Goal: Information Seeking & Learning: Learn about a topic

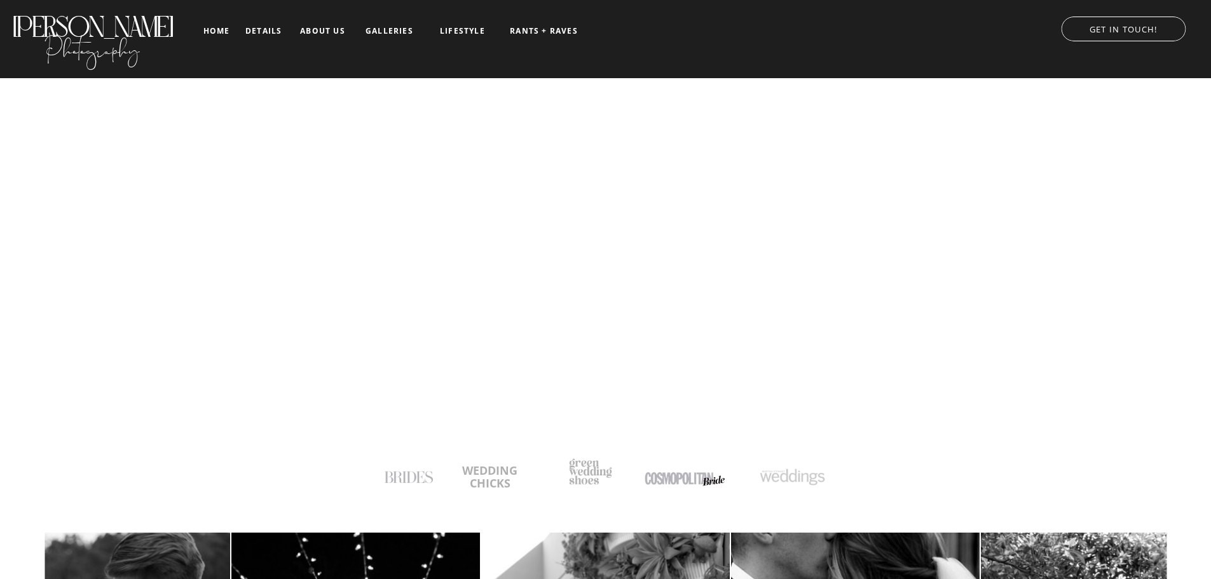
click at [406, 27] on nav "galleries" at bounding box center [389, 31] width 53 height 9
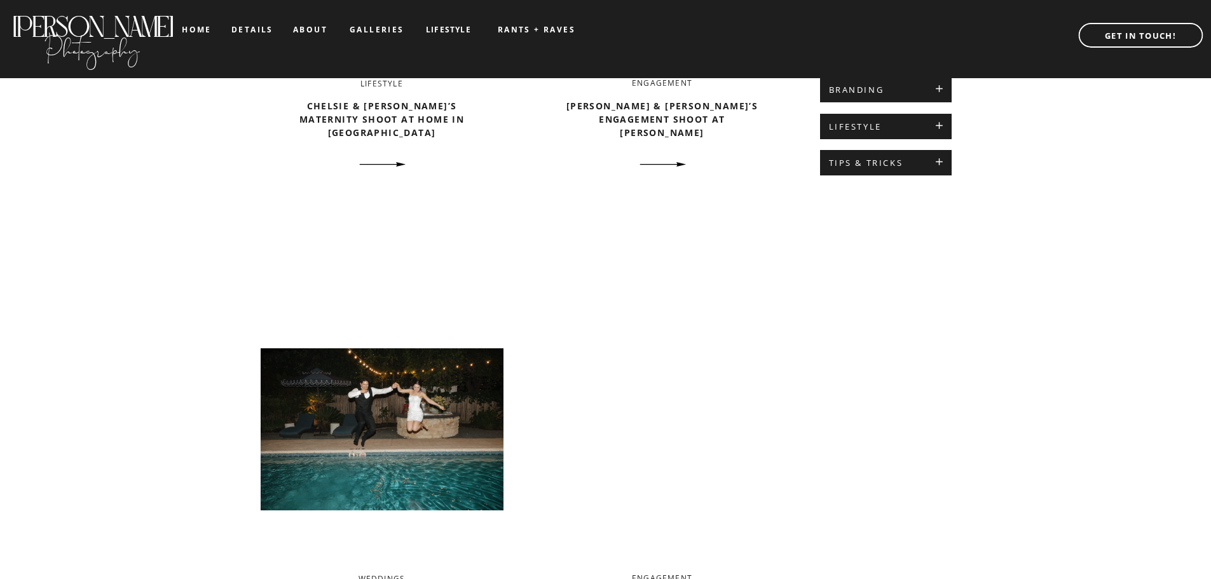
scroll to position [678, 0]
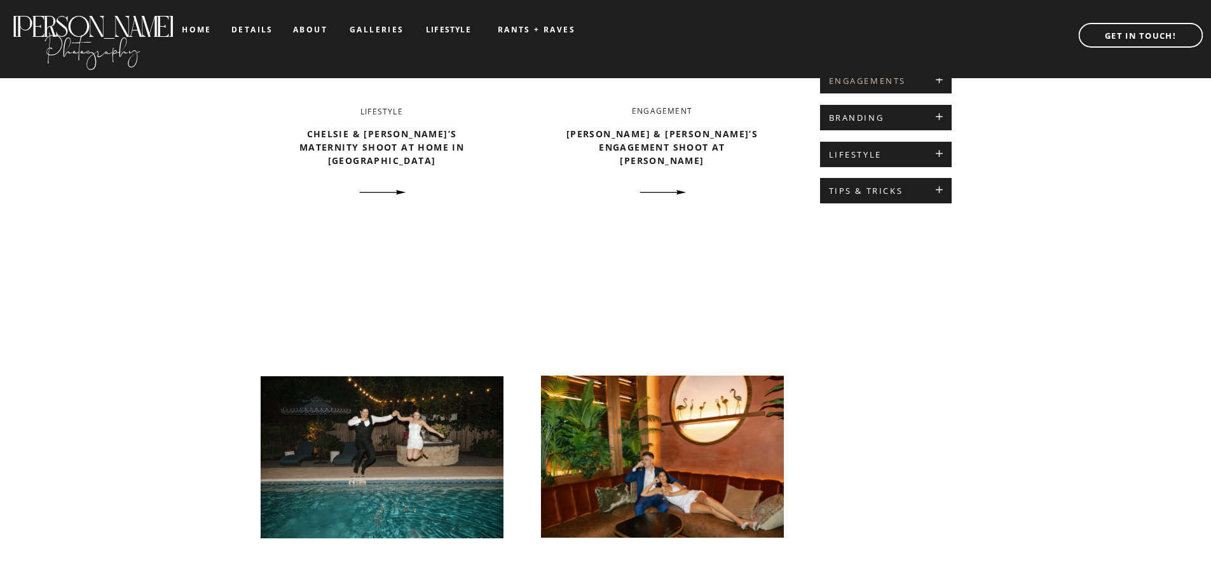
click at [909, 85] on h2 "ENGAGEMENTS" at bounding box center [886, 81] width 114 height 10
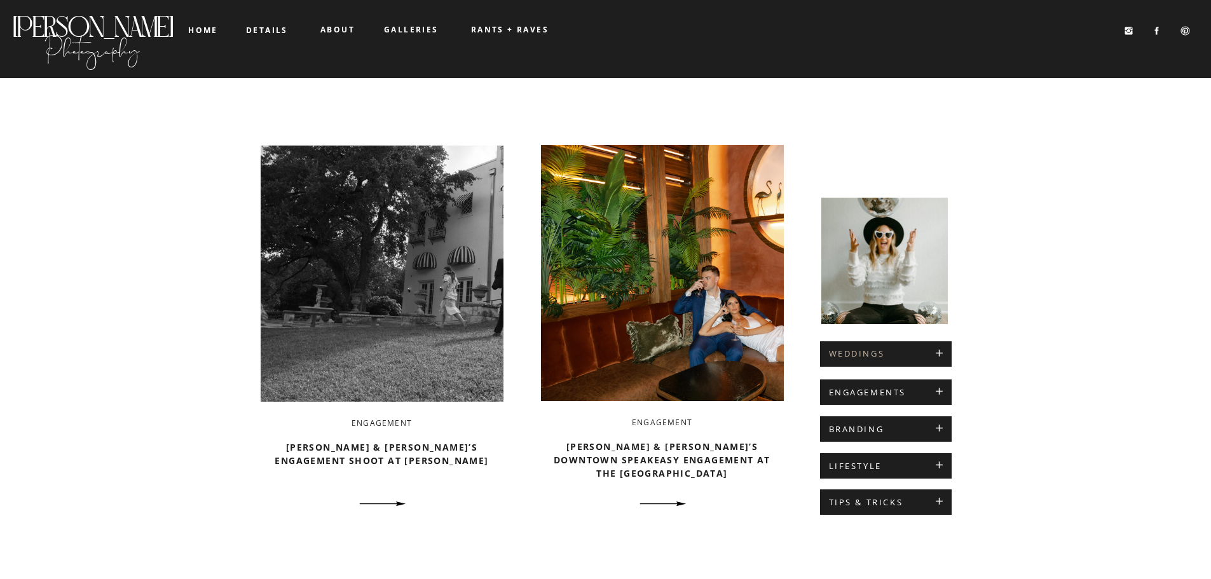
click at [851, 354] on h2 "WEDDINGS" at bounding box center [886, 354] width 114 height 10
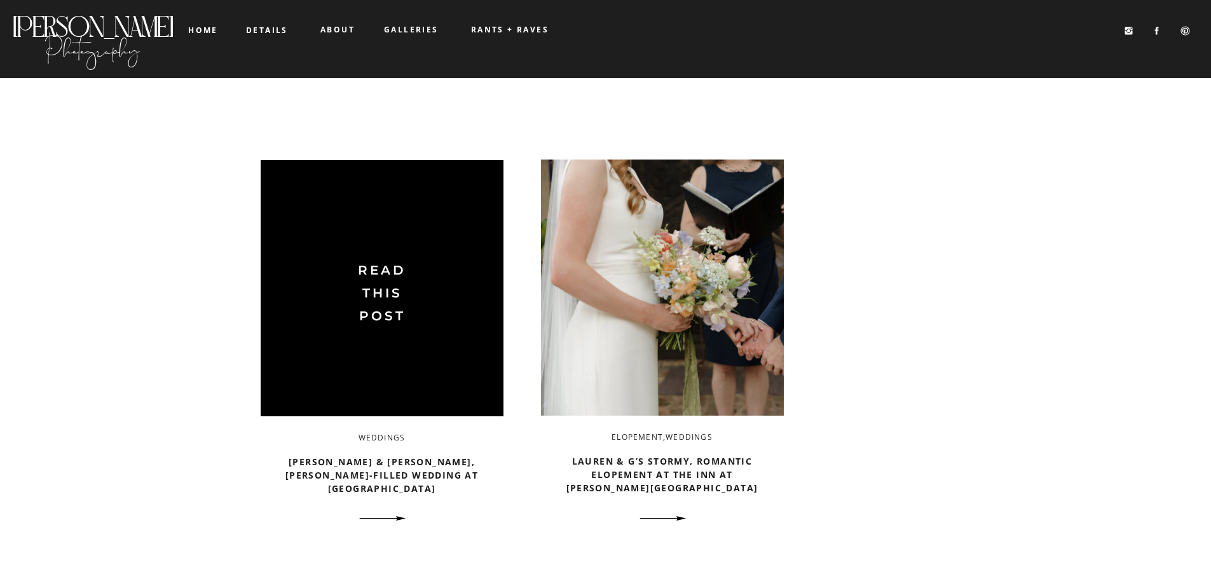
scroll to position [509, 0]
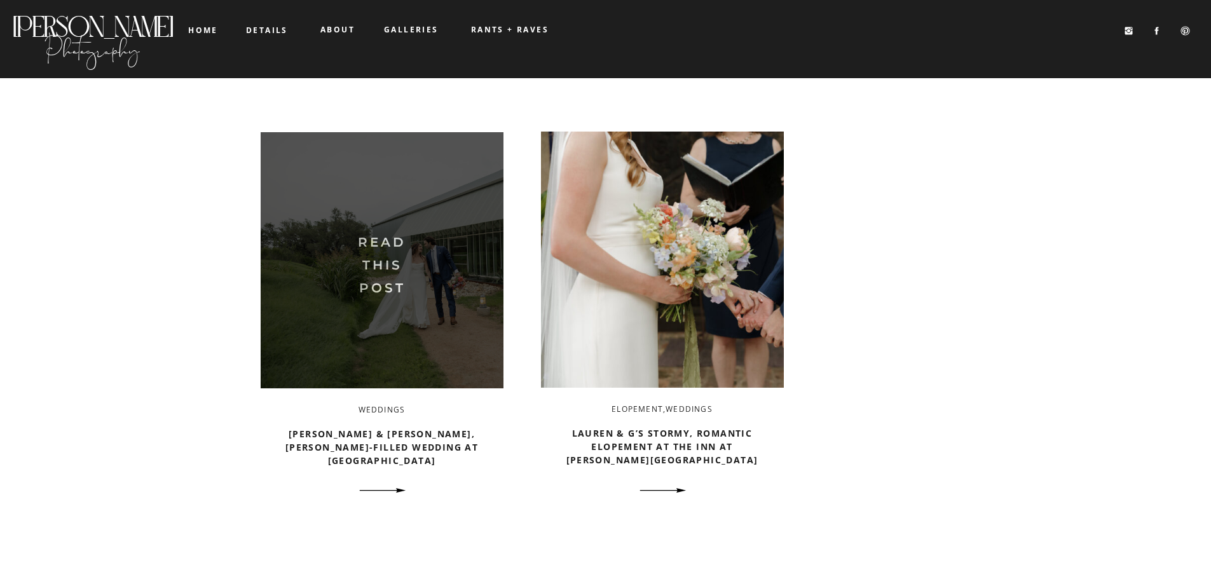
click at [444, 264] on img at bounding box center [382, 260] width 243 height 256
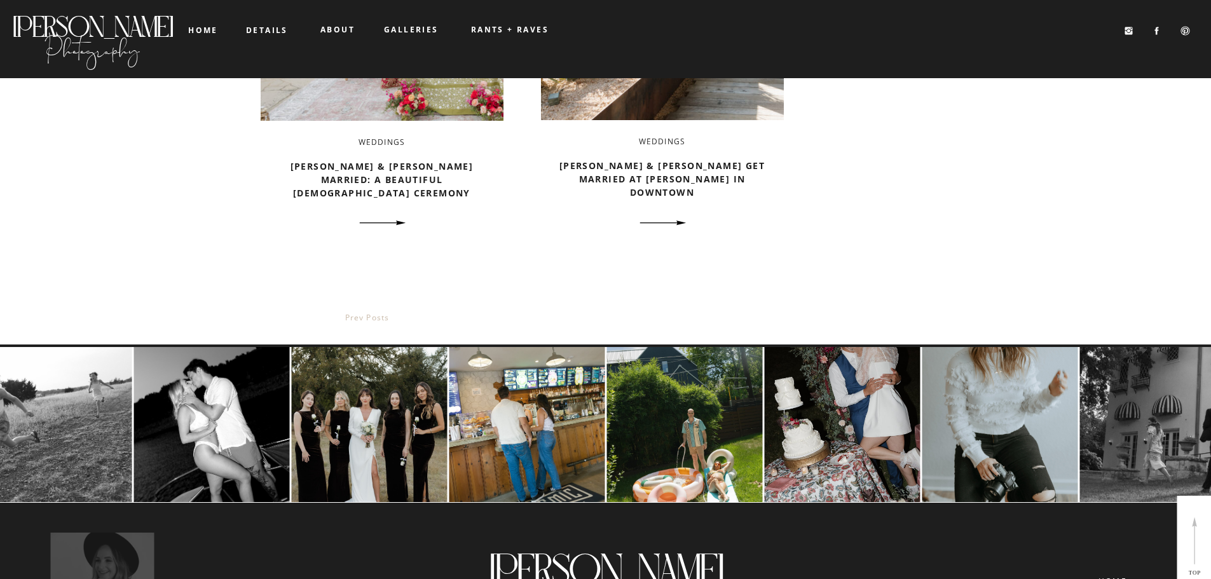
scroll to position [2289, 0]
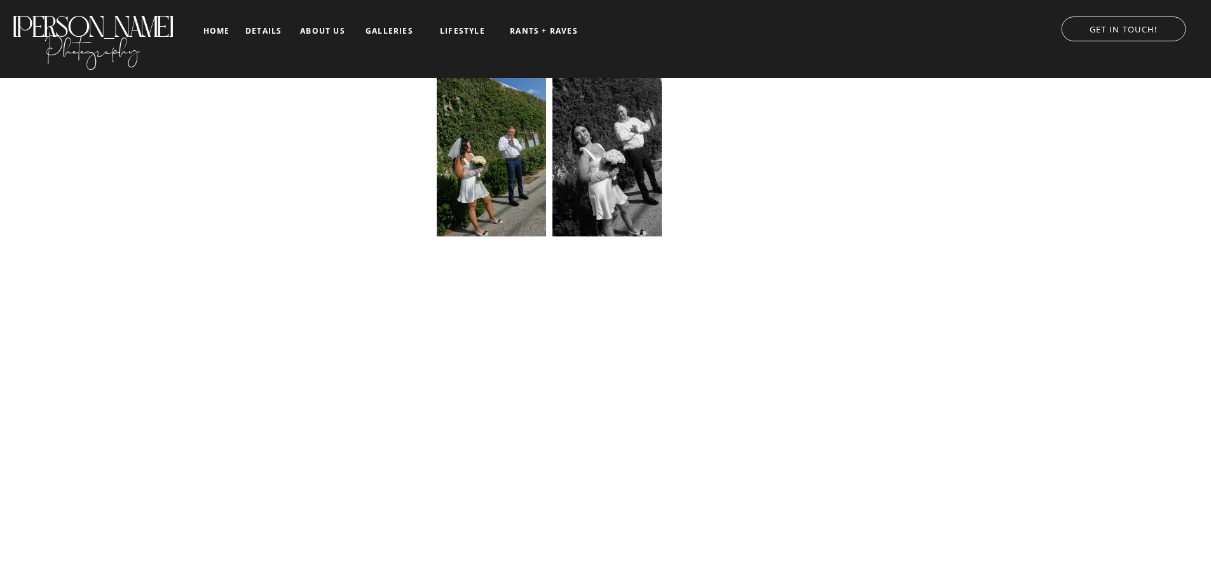
scroll to position [9665, 0]
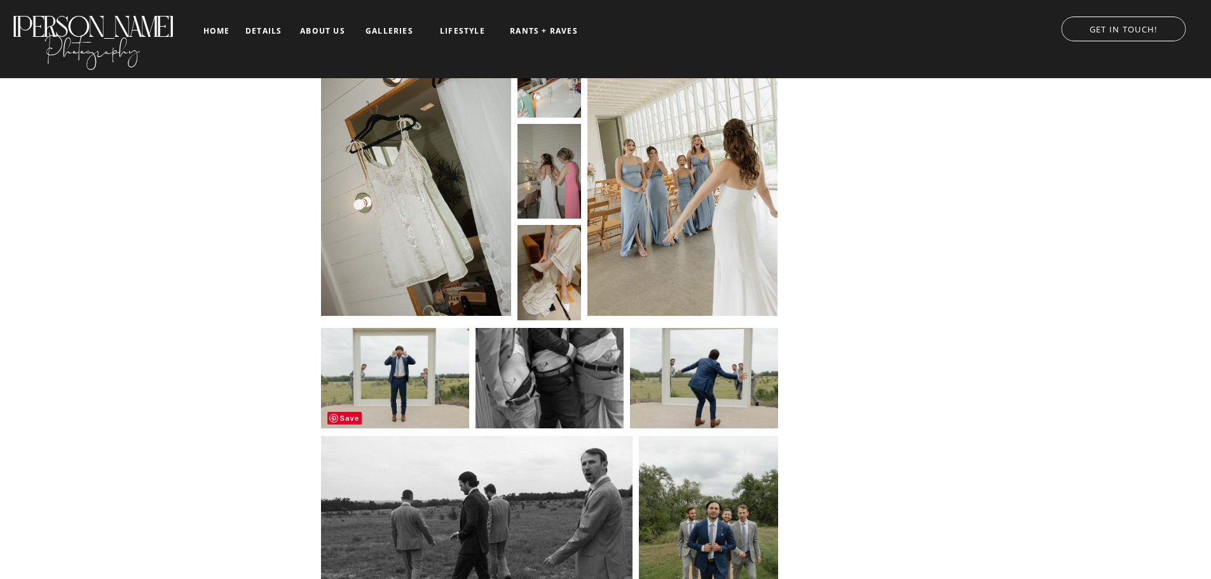
scroll to position [3646, 0]
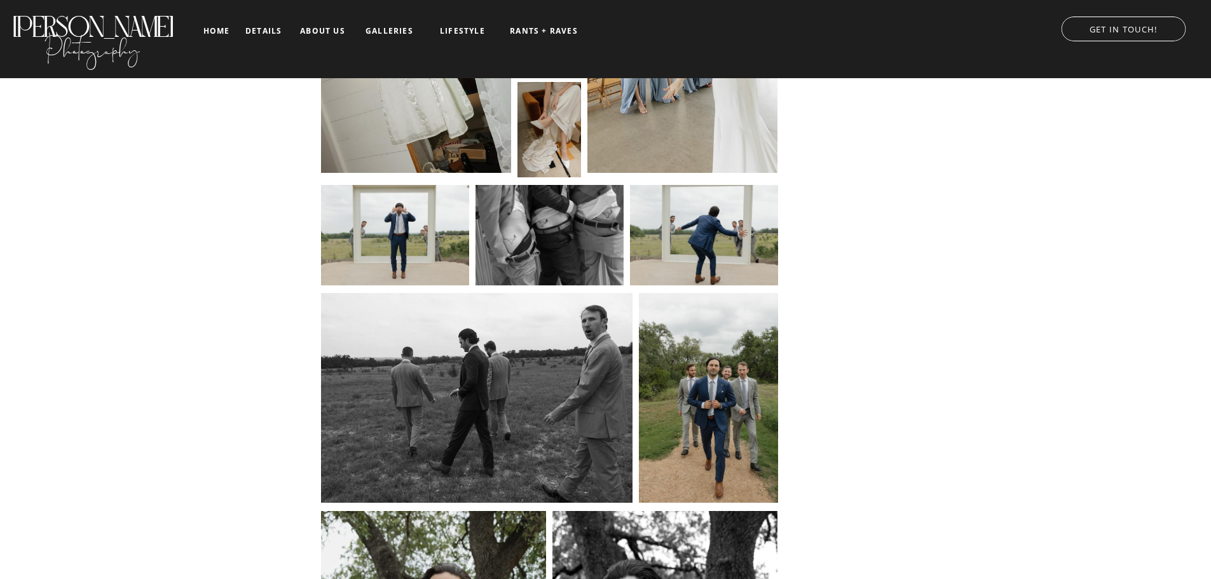
click at [518, 27] on nav "RANTS + RAVES" at bounding box center [544, 31] width 71 height 9
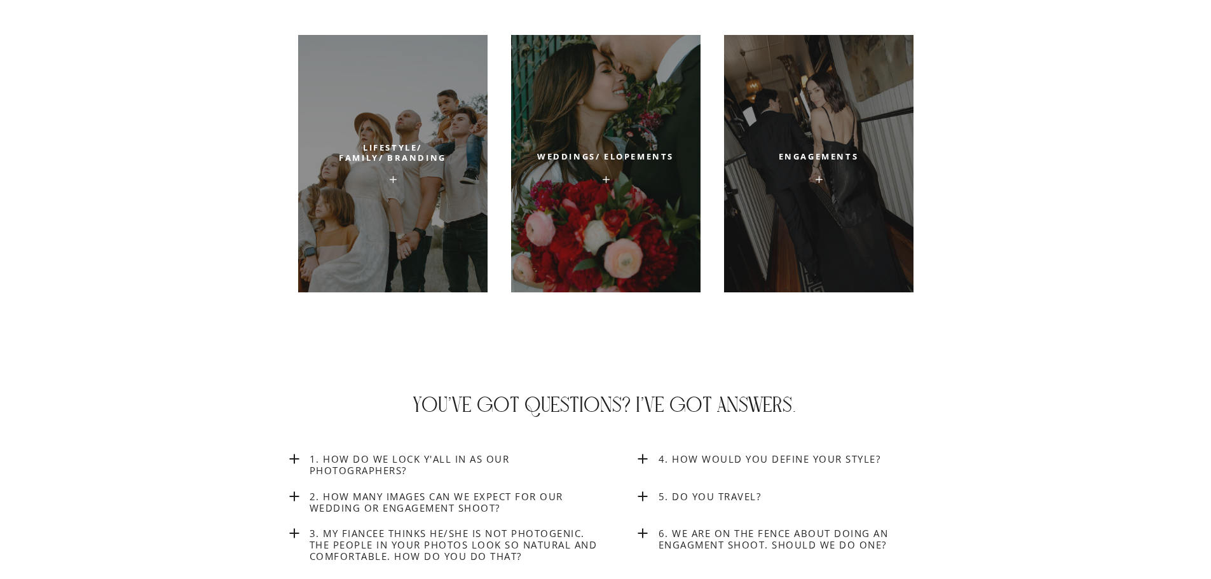
scroll to position [4663, 0]
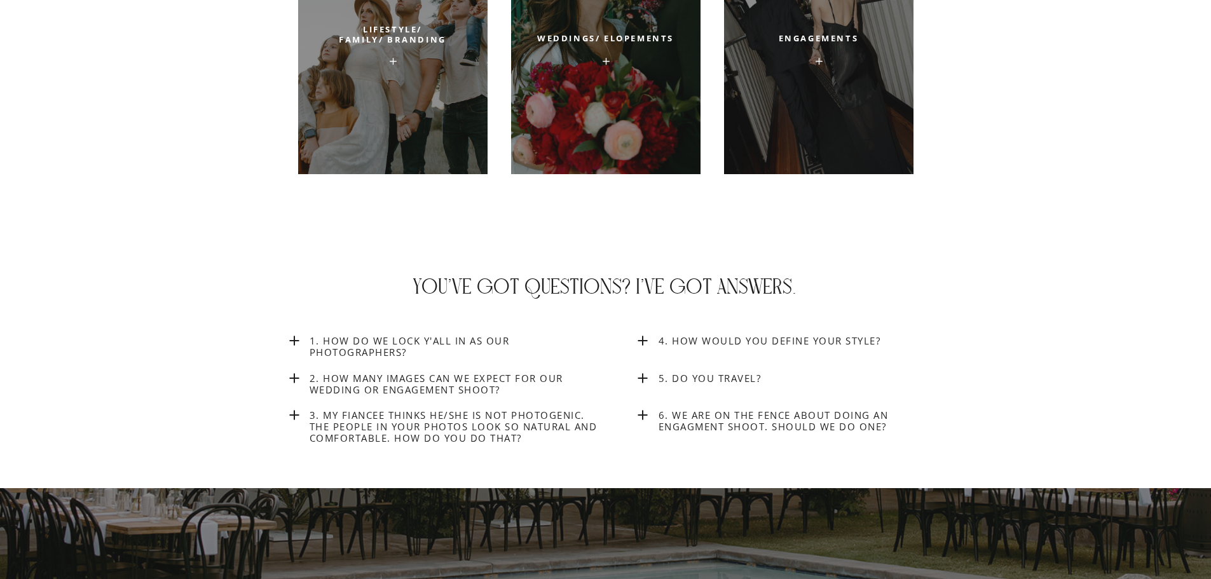
click at [456, 380] on h3 "2. How many images can we expect for our wedding or engagement shoot?" at bounding box center [457, 386] width 294 height 27
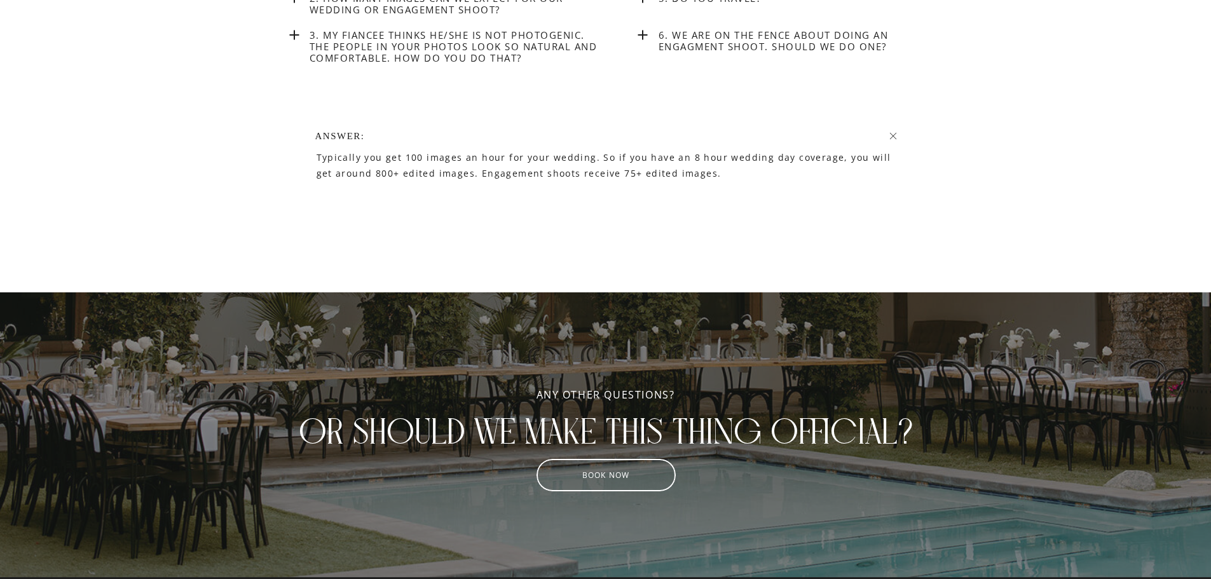
scroll to position [4959, 0]
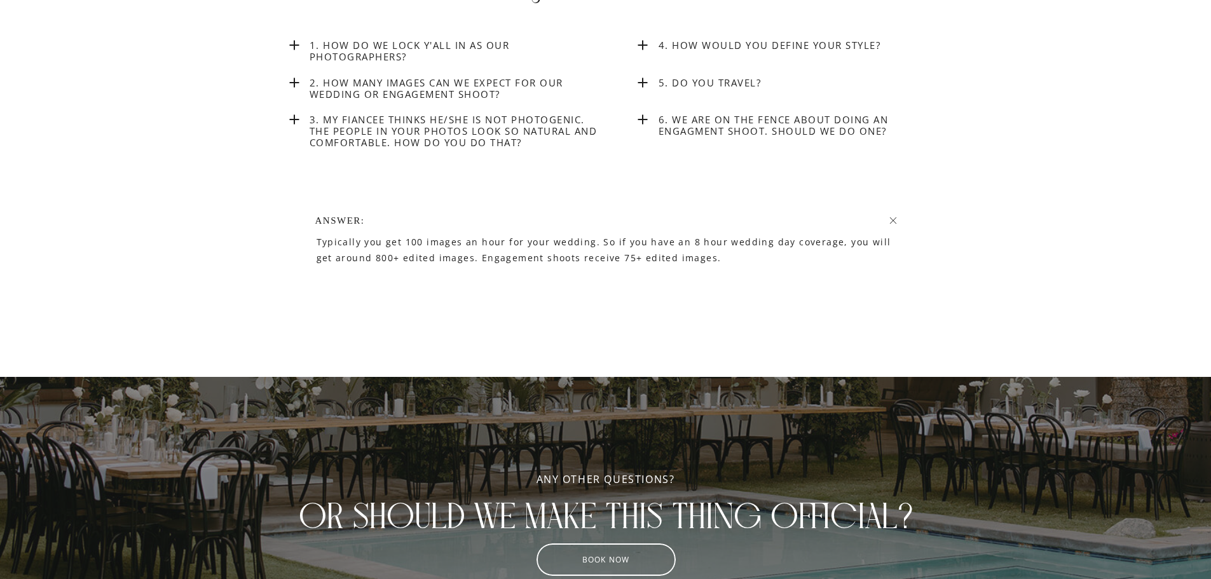
click at [403, 39] on h3 "1. How do we lock y'all in as our photographers?" at bounding box center [457, 51] width 294 height 24
click at [545, 81] on h3 "2. How many images can we expect for our wedding or engagement shoot?" at bounding box center [457, 90] width 294 height 27
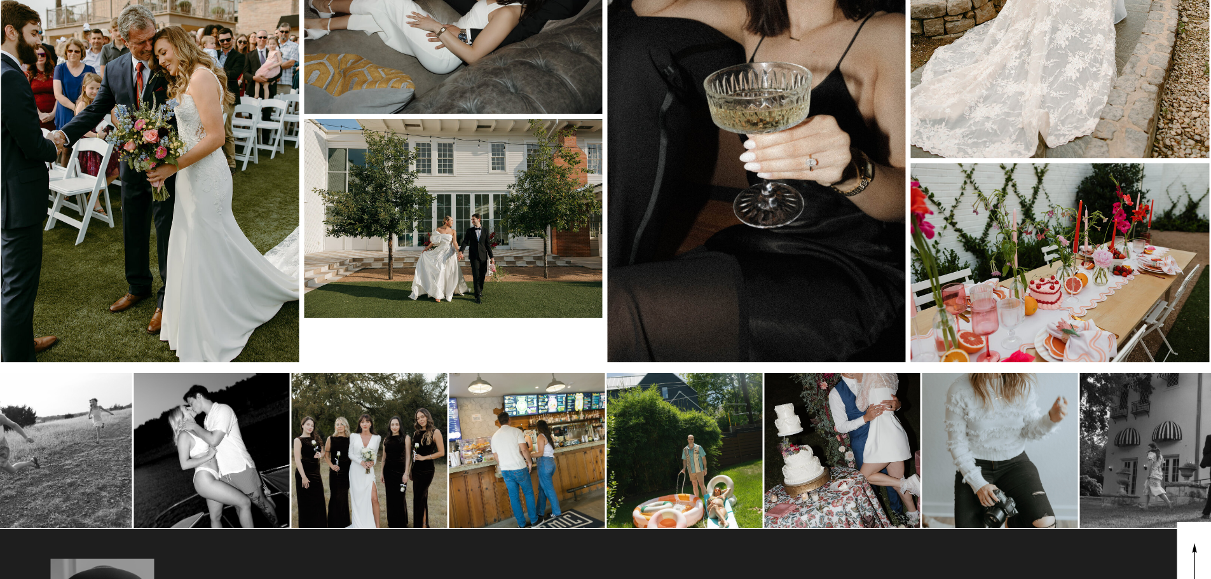
scroll to position [6651, 0]
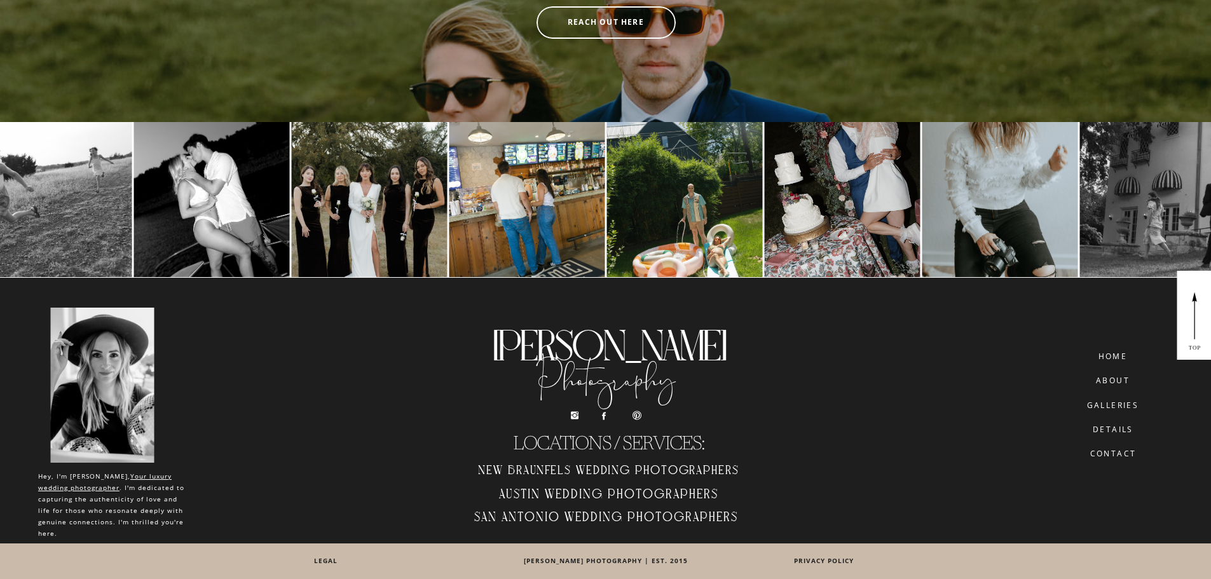
scroll to position [2957, 0]
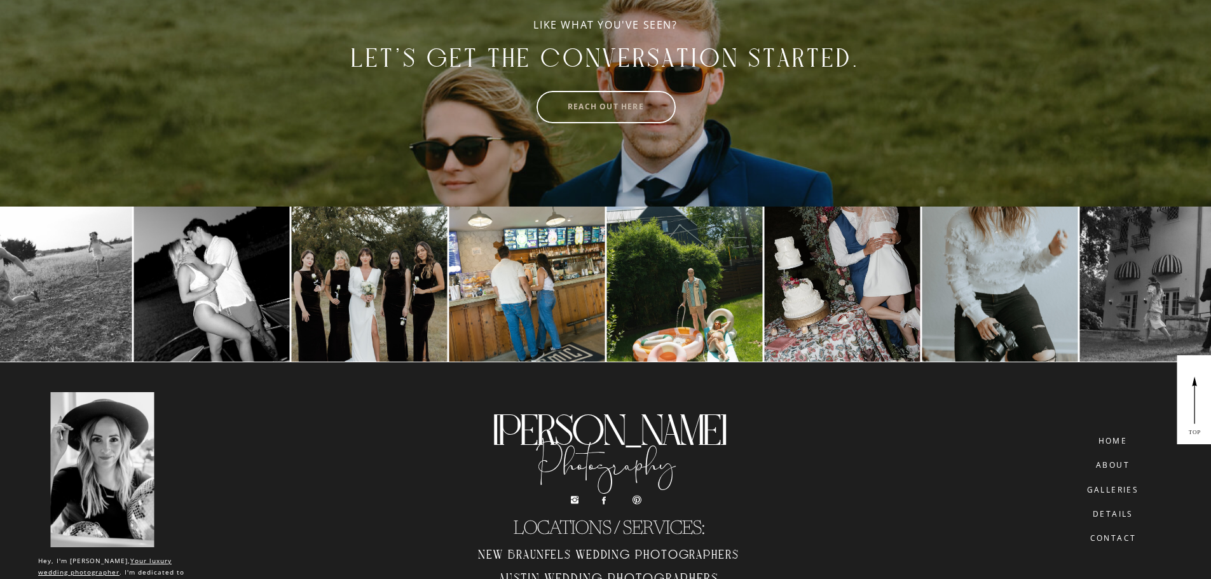
click at [607, 111] on nav "reach out here" at bounding box center [606, 107] width 109 height 11
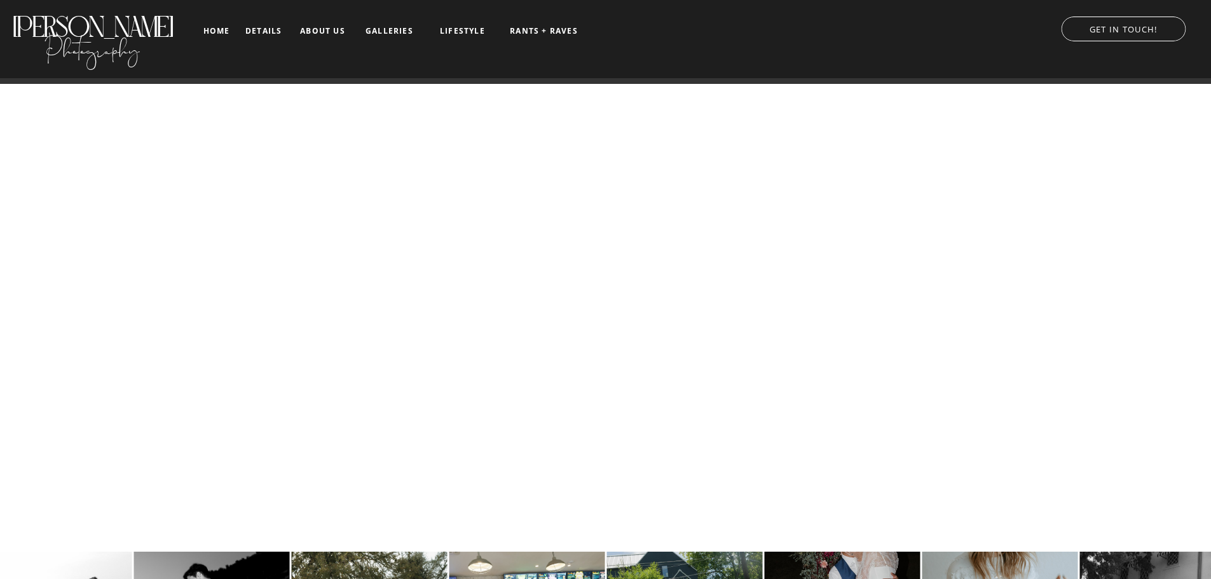
scroll to position [1448, 0]
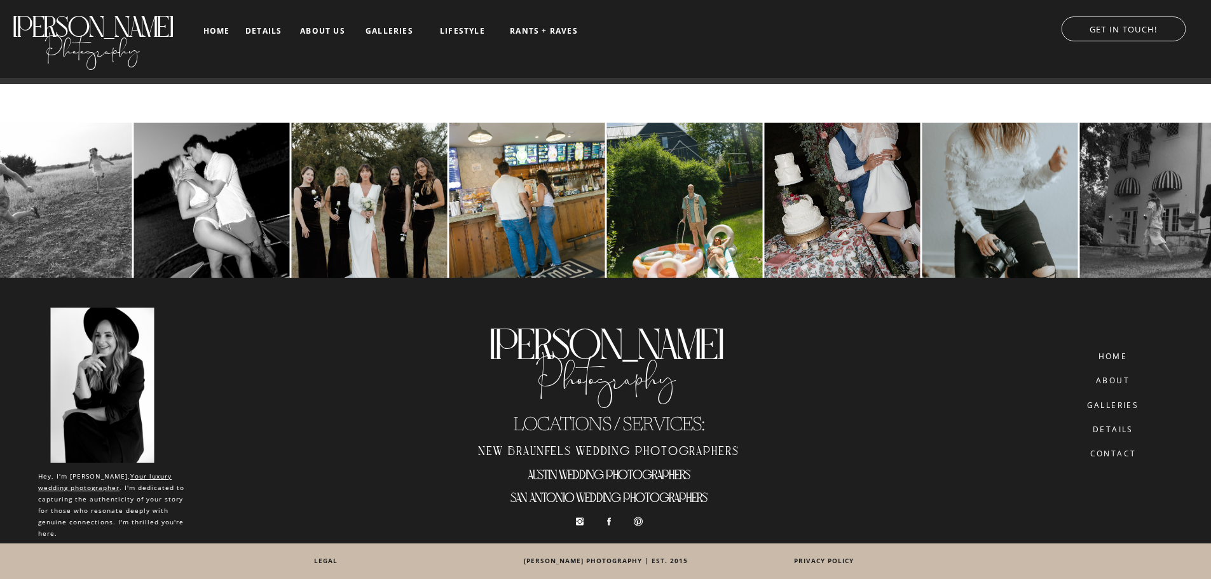
click at [1117, 428] on nav "details" at bounding box center [1113, 429] width 71 height 8
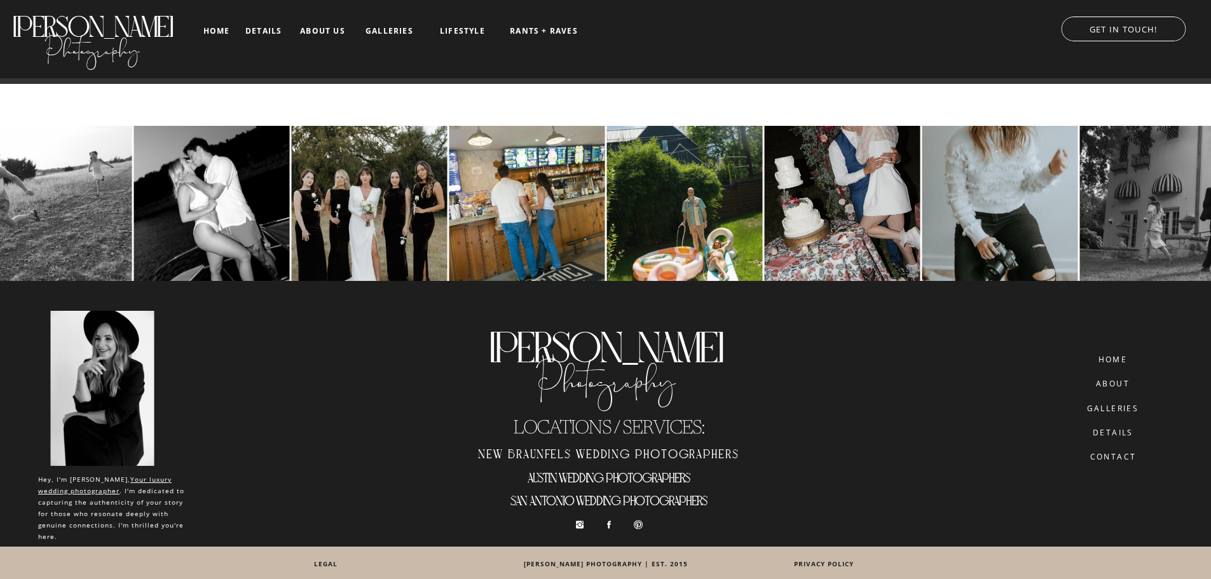
scroll to position [1448, 0]
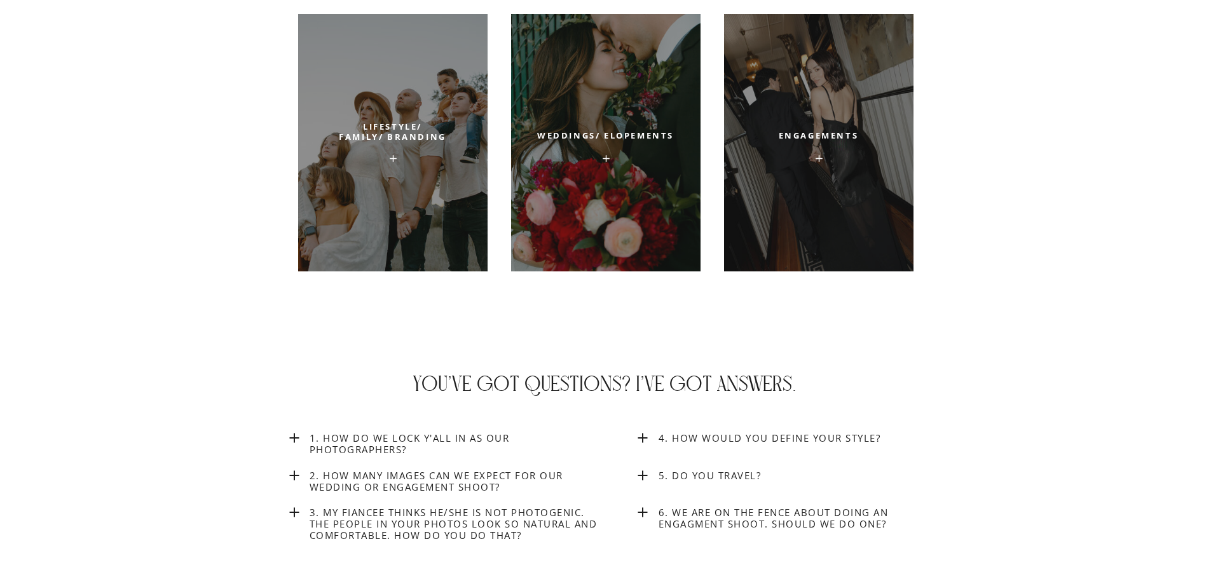
scroll to position [4917, 0]
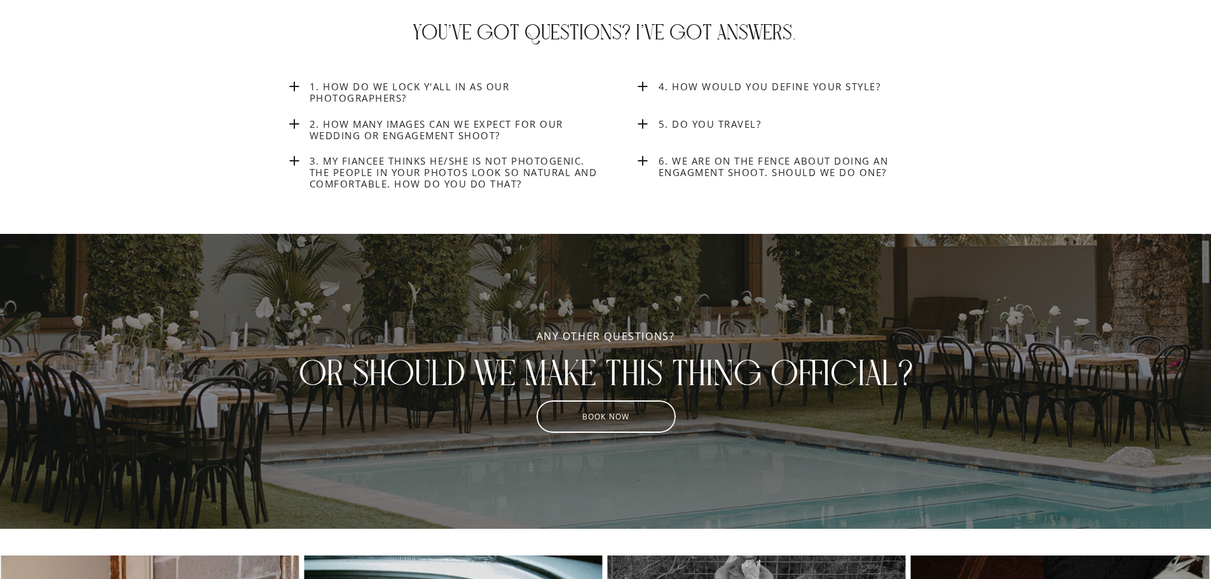
click at [650, 165] on icon at bounding box center [642, 160] width 15 height 15
click at [646, 118] on icon at bounding box center [642, 123] width 15 height 15
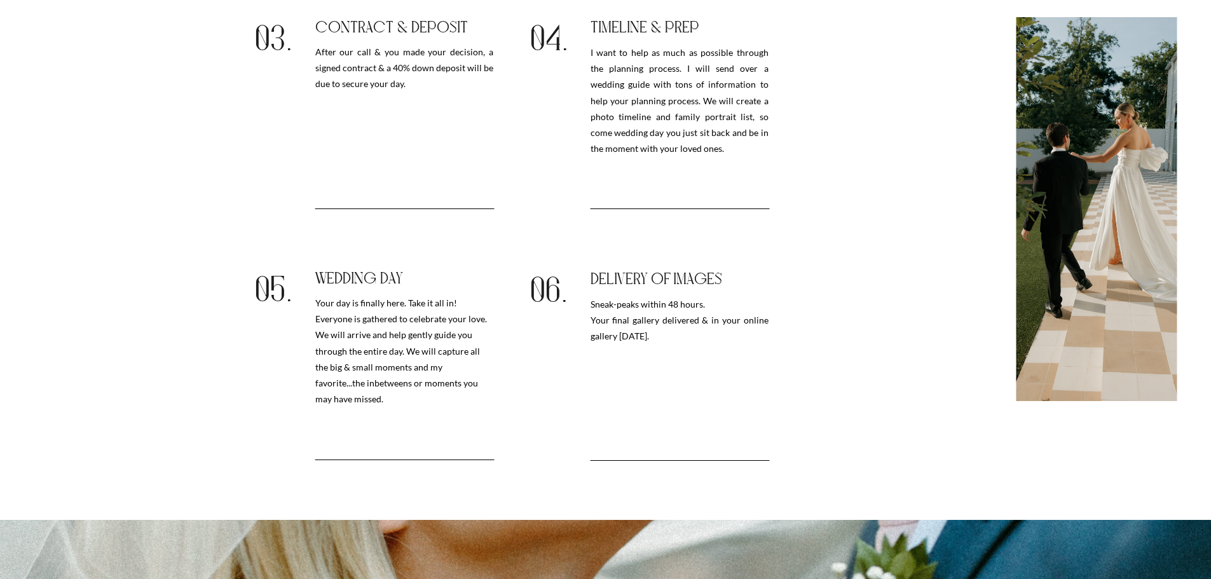
scroll to position [1001, 0]
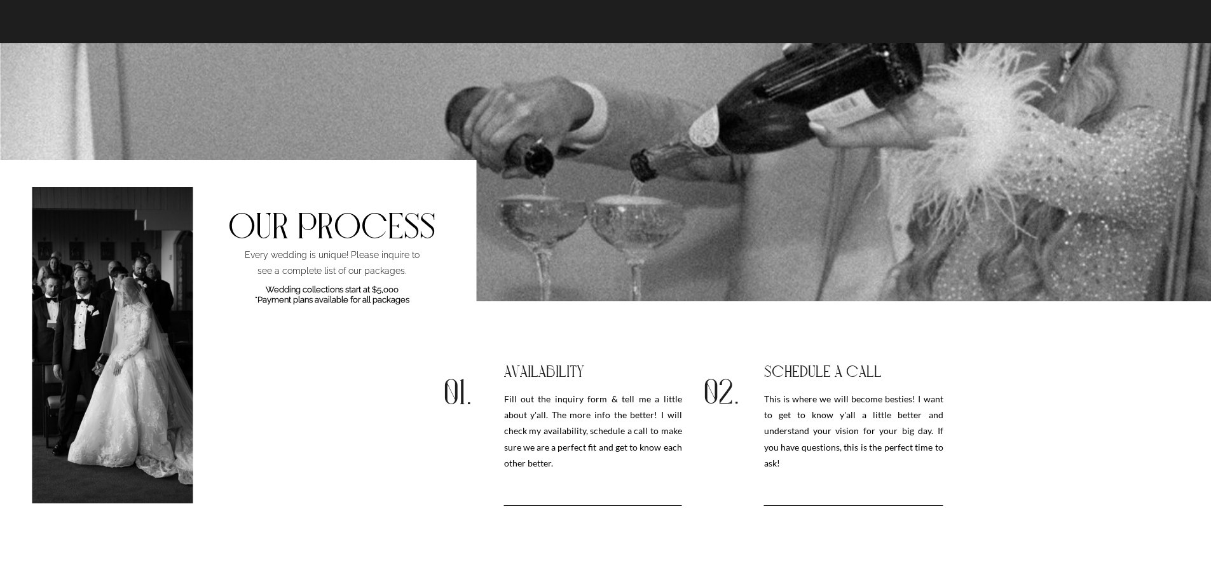
click at [369, 292] on b "Wedding collections start at $5,000 *Payment plans available for all packages" at bounding box center [332, 295] width 155 height 20
